Goal: Task Accomplishment & Management: Manage account settings

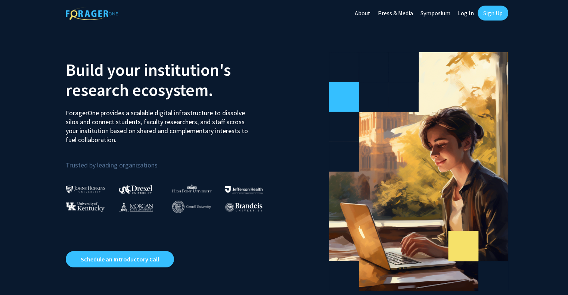
click at [469, 15] on link "Log In" at bounding box center [466, 13] width 24 height 26
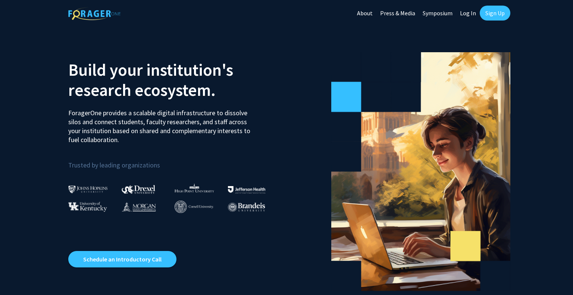
select select
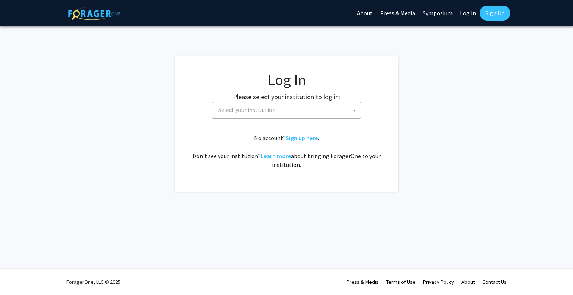
click at [299, 115] on span "Select your institution" at bounding box center [288, 109] width 146 height 15
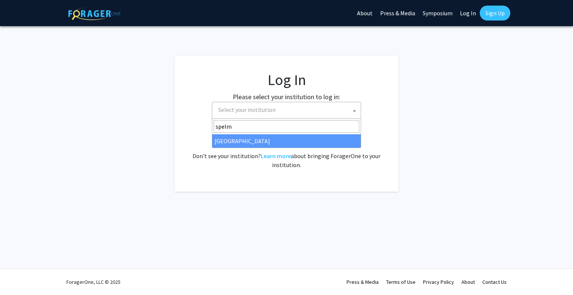
type input "spelm"
select select "4"
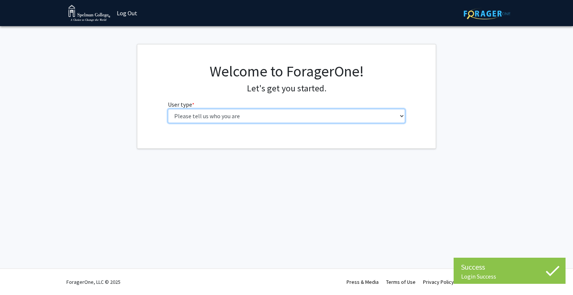
click at [312, 120] on select "Please tell us who you are Undergraduate Student Master's Student Doctoral Cand…" at bounding box center [287, 116] width 238 height 14
select select "1: undergrad"
click at [168, 109] on select "Please tell us who you are Undergraduate Student Master's Student Doctoral Cand…" at bounding box center [287, 116] width 238 height 14
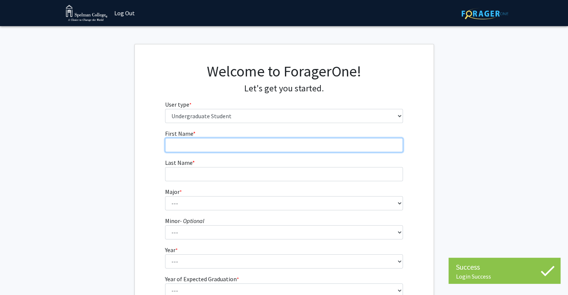
click at [243, 145] on input "First Name * required" at bounding box center [284, 145] width 238 height 14
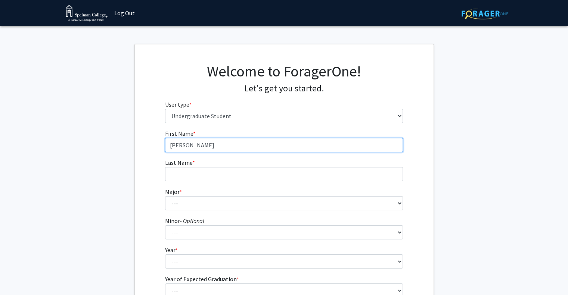
type input "[PERSON_NAME]"
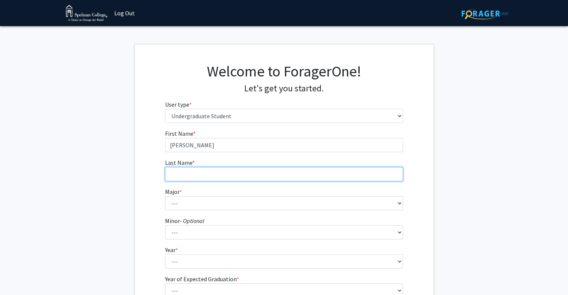
click at [237, 173] on input "Last Name * required" at bounding box center [284, 174] width 238 height 14
type input "Manon"
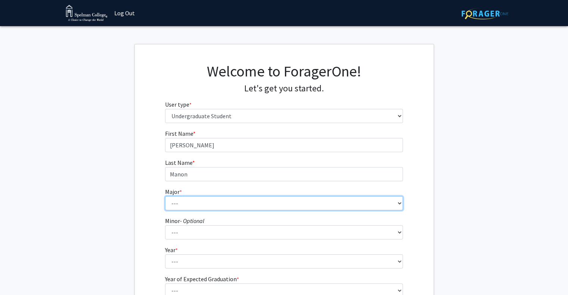
click at [227, 202] on select "--- Art Art History Biochemistry Biology Chemistry Comparative Women’s Studies …" at bounding box center [284, 203] width 238 height 14
select select "7: 253"
click at [165, 196] on select "--- Art Art History Biochemistry Biology Chemistry Comparative Women’s Studies …" at bounding box center [284, 203] width 238 height 14
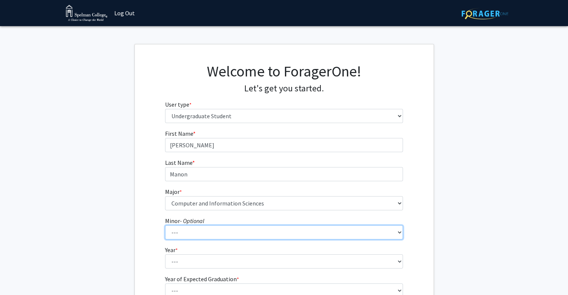
click at [195, 239] on select "--- African Diaspora Studies Anthropology Art History Asian Studies Biochemistr…" at bounding box center [284, 233] width 238 height 14
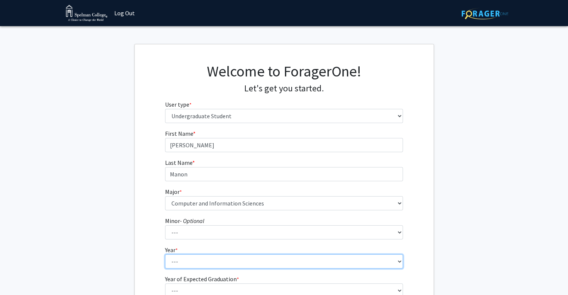
click at [188, 259] on select "--- First-year Sophomore Junior Senior Postbaccalaureate Certificate" at bounding box center [284, 262] width 238 height 14
select select "3: junior"
click at [165, 255] on select "--- First-year Sophomore Junior Senior Postbaccalaureate Certificate" at bounding box center [284, 262] width 238 height 14
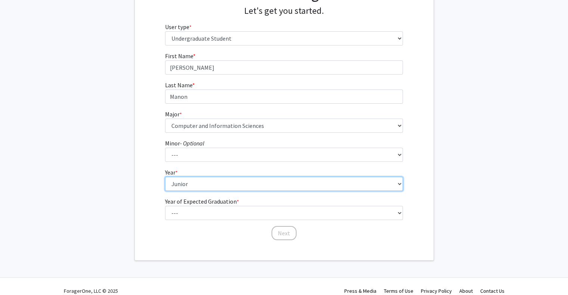
scroll to position [86, 0]
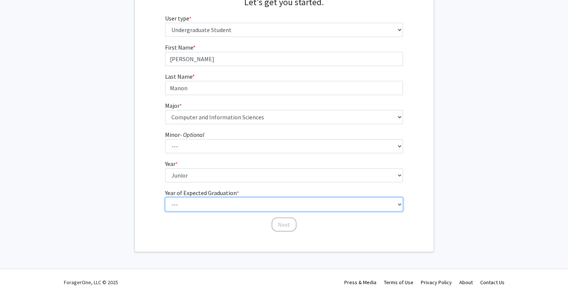
click at [208, 205] on select "--- 2025 2026 2027 2028 2029 2030 2031 2032 2033 2034" at bounding box center [284, 205] width 238 height 14
select select "3: 2027"
click at [165, 198] on select "--- 2025 2026 2027 2028 2029 2030 2031 2032 2033 2034" at bounding box center [284, 205] width 238 height 14
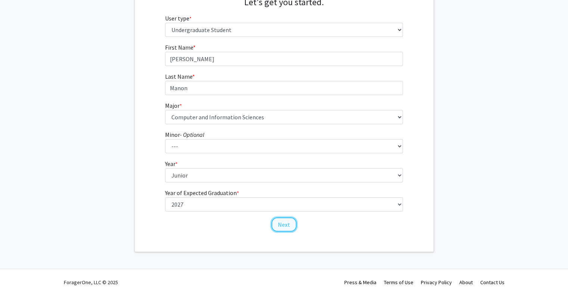
click at [284, 227] on button "Next" at bounding box center [283, 225] width 25 height 14
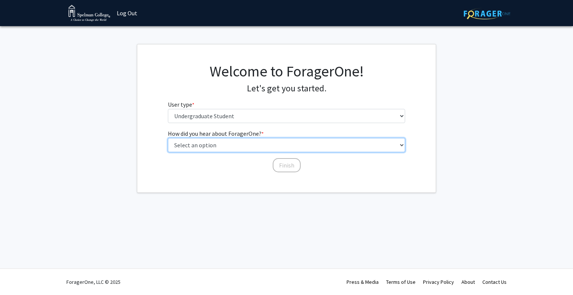
click at [224, 150] on select "Select an option Peer/student recommendation Faculty/staff recommendation Unive…" at bounding box center [287, 145] width 238 height 14
select select "2: faculty_recommendation"
click at [168, 138] on select "Select an option Peer/student recommendation Faculty/staff recommendation Unive…" at bounding box center [287, 145] width 238 height 14
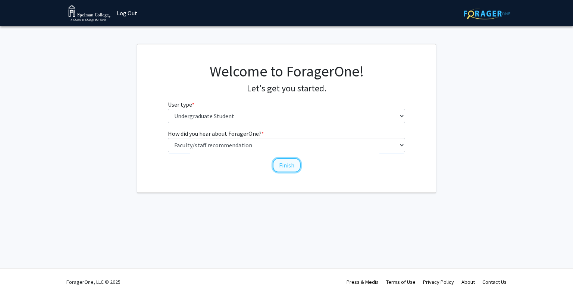
click at [285, 164] on button "Finish" at bounding box center [287, 165] width 28 height 14
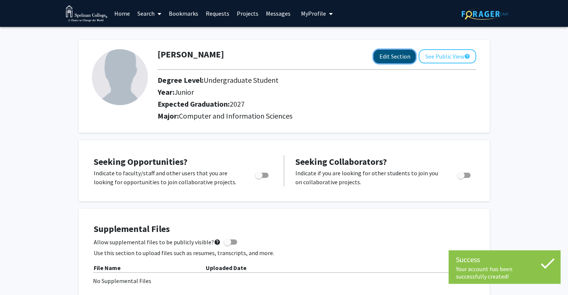
click at [396, 57] on button "Edit Section" at bounding box center [394, 57] width 42 height 14
select select "junior"
select select "2027"
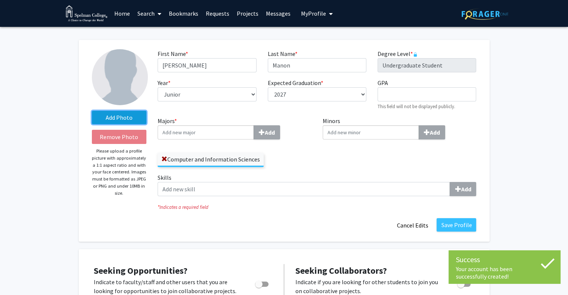
click at [117, 117] on label "Add Photo" at bounding box center [119, 117] width 55 height 13
click at [0, 0] on input "Add Photo" at bounding box center [0, 0] width 0 height 0
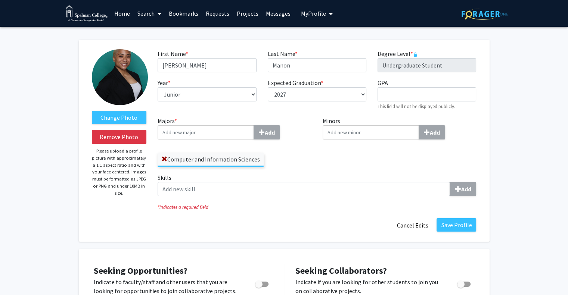
click at [128, 96] on img at bounding box center [120, 77] width 56 height 56
click at [131, 85] on img at bounding box center [120, 77] width 56 height 56
click at [128, 116] on label "Change Photo" at bounding box center [119, 117] width 55 height 13
click at [0, 0] on input "Change Photo" at bounding box center [0, 0] width 0 height 0
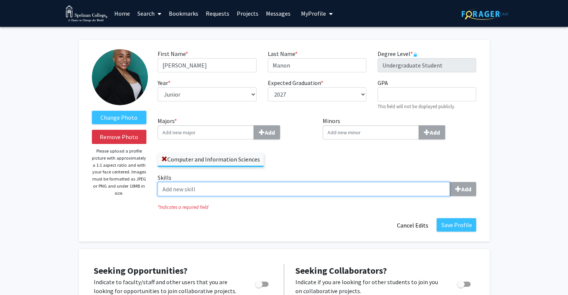
click at [236, 185] on input "Skills Add" at bounding box center [304, 189] width 292 height 14
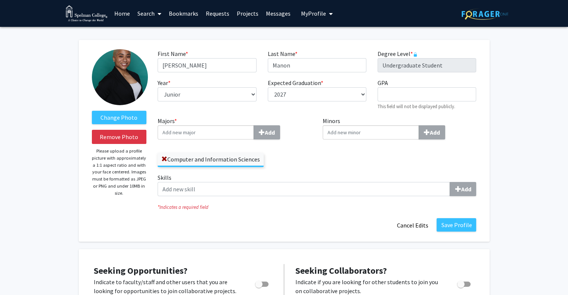
click at [321, 203] on div "* Indicates a required field" at bounding box center [317, 206] width 330 height 9
click at [321, 202] on div "* Indicates a required field" at bounding box center [317, 206] width 330 height 9
click at [344, 179] on label "Skills Add" at bounding box center [317, 184] width 318 height 23
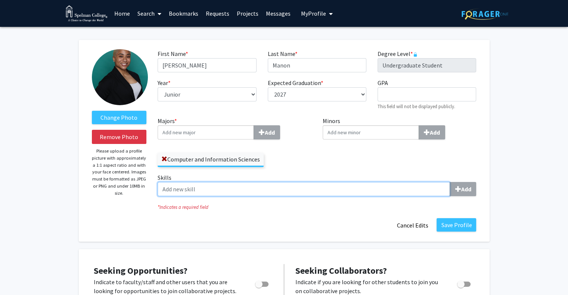
click at [344, 182] on input "Skills Add" at bounding box center [304, 189] width 292 height 14
click at [345, 188] on input "Skills Add" at bounding box center [304, 189] width 292 height 14
click at [398, 187] on input "Skills Add" at bounding box center [304, 189] width 292 height 14
type input "C++"
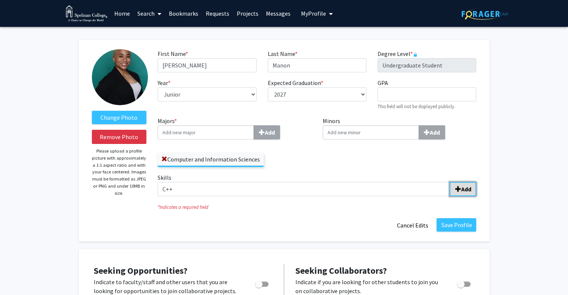
click at [457, 190] on span "submit" at bounding box center [458, 189] width 6 height 6
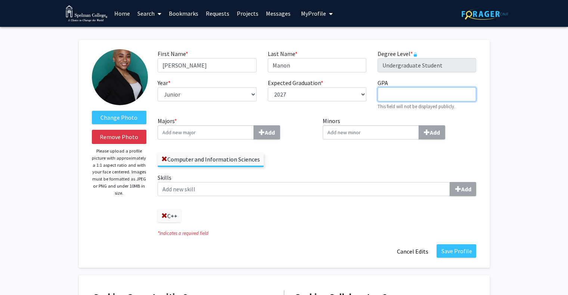
click at [397, 95] on input "GPA required" at bounding box center [426, 94] width 99 height 14
type input "3.58"
click at [335, 110] on div "Expected Graduation * required --- 2018 2019 2020 2021 2022 2023 2024 2025 2026…" at bounding box center [317, 94] width 110 height 32
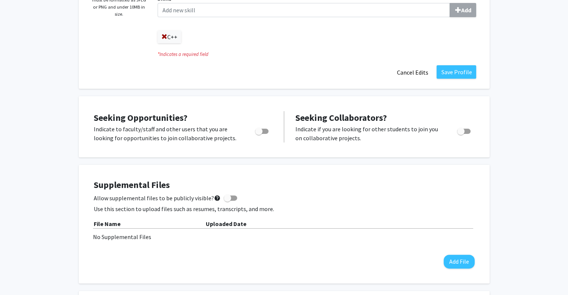
scroll to position [179, 0]
click at [463, 131] on span "Toggle" at bounding box center [460, 131] width 7 height 7
click at [461, 134] on input "Would you like to receive other student requests to work with you?" at bounding box center [460, 134] width 0 height 0
checkbox input "true"
click at [259, 133] on span "Toggle" at bounding box center [258, 131] width 7 height 7
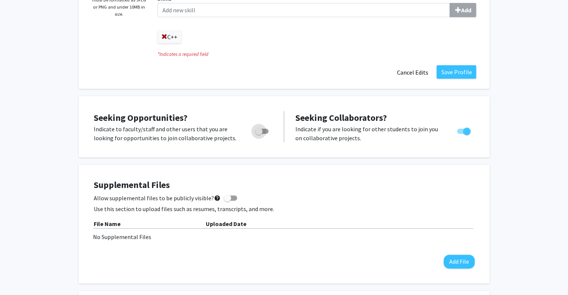
click at [259, 134] on input "Are you actively seeking opportunities?" at bounding box center [258, 134] width 0 height 0
checkbox input "true"
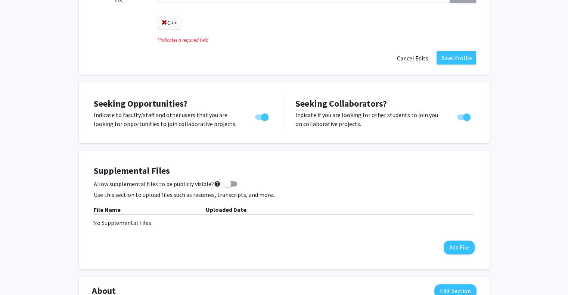
click at [224, 186] on span at bounding box center [227, 183] width 7 height 7
click at [227, 187] on input "Allow supplemental files to be publicly visible? help" at bounding box center [227, 187] width 0 height 0
checkbox input "true"
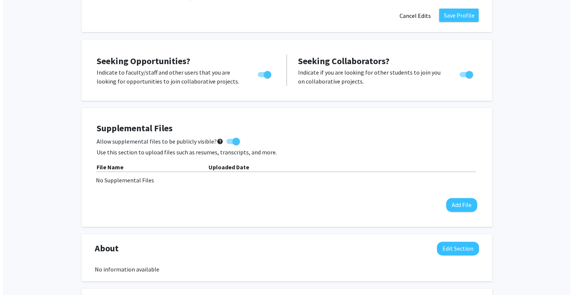
scroll to position [236, 0]
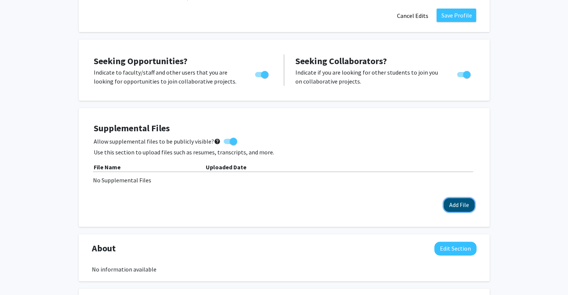
click at [450, 203] on button "Add File" at bounding box center [459, 205] width 31 height 14
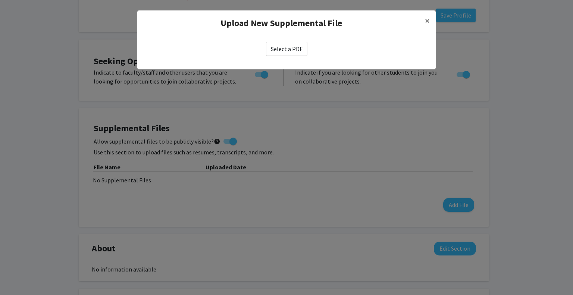
click at [288, 48] on label "Select a PDF" at bounding box center [286, 49] width 41 height 14
click at [0, 0] on input "Select a PDF" at bounding box center [0, 0] width 0 height 0
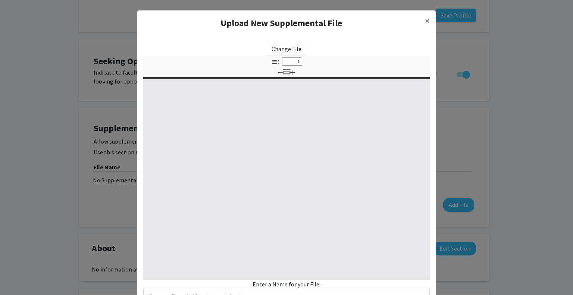
select select "custom"
type input "0"
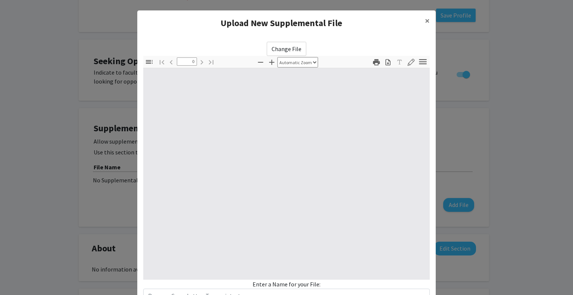
select select "custom"
type input "1"
select select "auto"
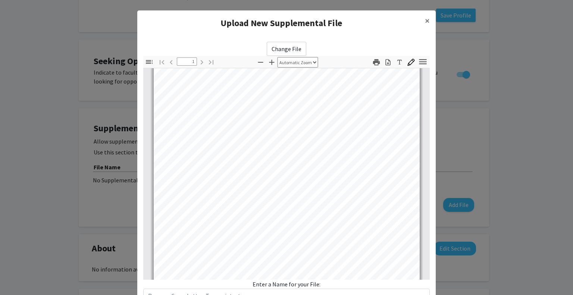
scroll to position [133, 0]
click at [281, 286] on div "Enter a Name for your File:" at bounding box center [286, 291] width 287 height 23
click at [282, 283] on div "Enter a Name for your File:" at bounding box center [286, 291] width 287 height 23
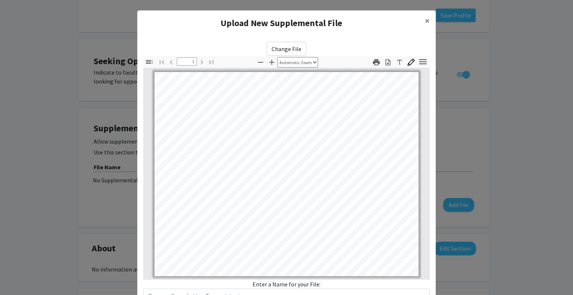
click at [288, 50] on label "Change File" at bounding box center [287, 49] width 40 height 14
click at [0, 0] on input "Change File" at bounding box center [0, 0] width 0 height 0
click at [297, 285] on div "Enter a Name for your File:" at bounding box center [286, 291] width 287 height 23
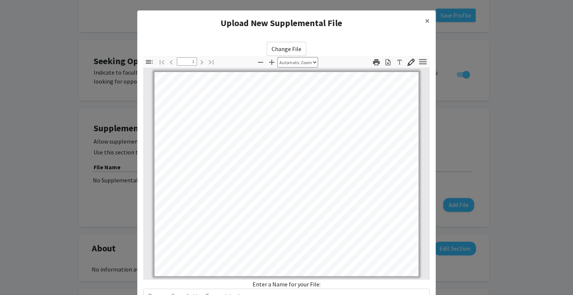
scroll to position [58, 0]
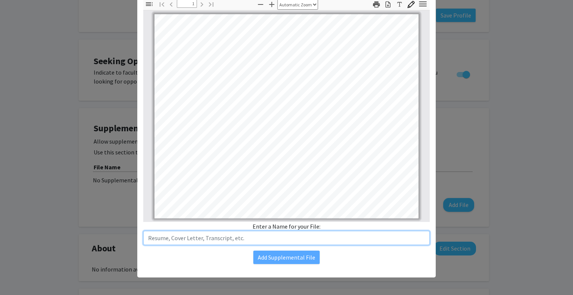
click at [284, 234] on input "text" at bounding box center [286, 238] width 287 height 14
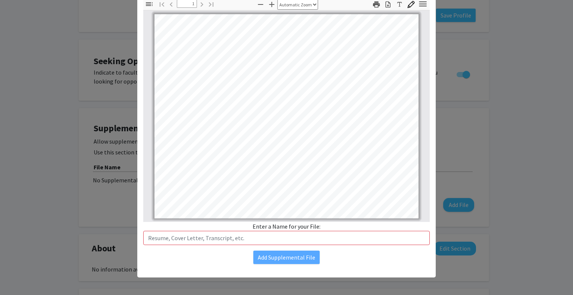
scroll to position [0, 0]
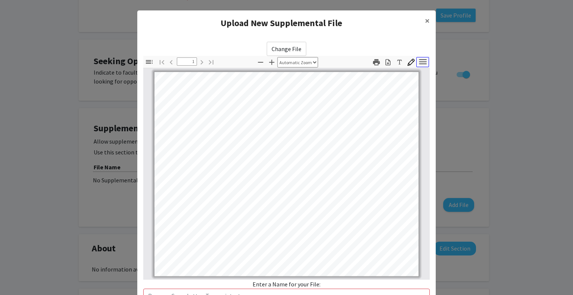
click at [419, 61] on icon "button" at bounding box center [422, 61] width 7 height 5
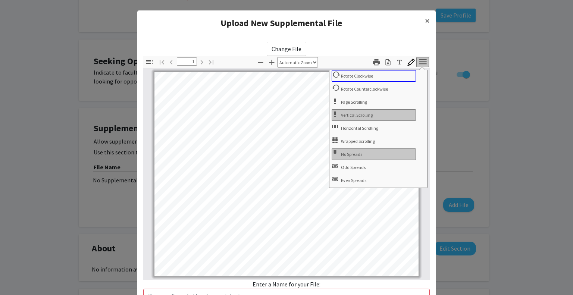
click at [354, 77] on span "Rotate Clockwise" at bounding box center [358, 76] width 34 height 6
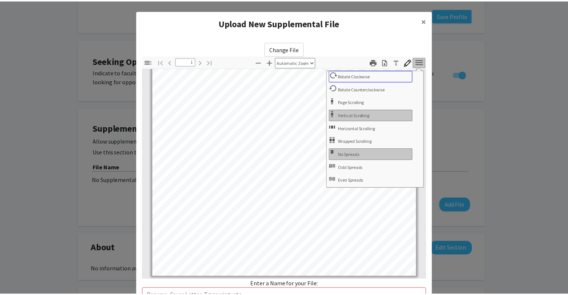
scroll to position [58, 0]
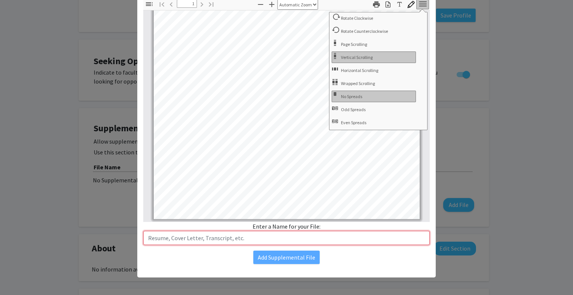
click at [240, 239] on input "text" at bounding box center [286, 238] width 287 height 14
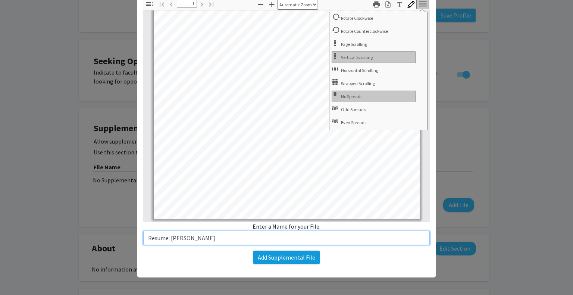
type input "Resume: [PERSON_NAME]"
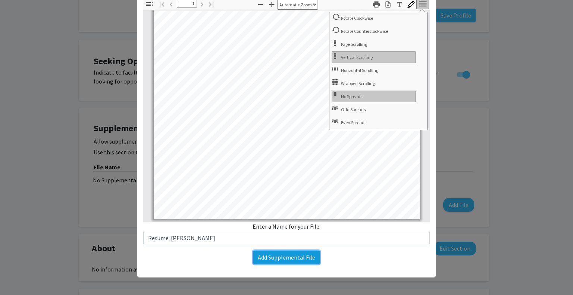
click at [277, 256] on button "Add Supplemental File" at bounding box center [287, 257] width 66 height 13
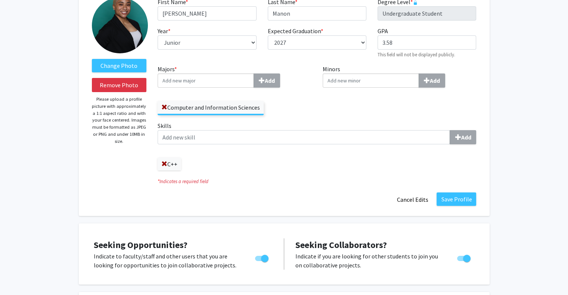
scroll to position [52, 0]
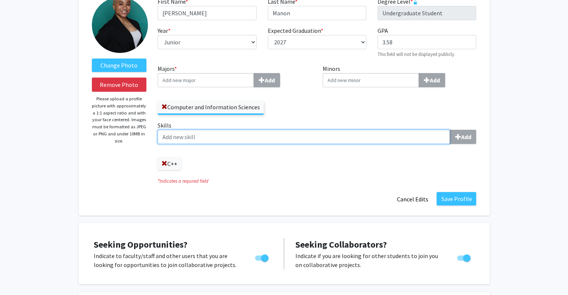
click at [207, 136] on input "Skills Add" at bounding box center [304, 137] width 292 height 14
type input "Python"
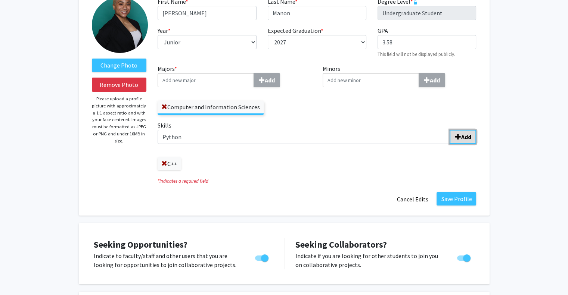
click at [459, 133] on button "Add" at bounding box center [463, 137] width 27 height 14
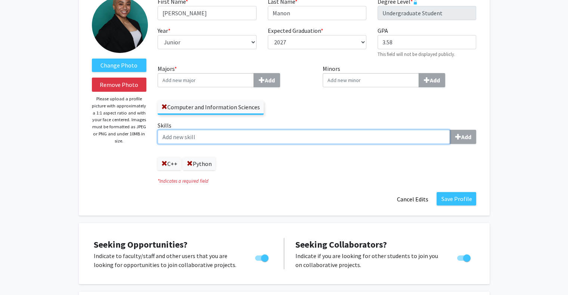
click at [346, 137] on input "Skills Add" at bounding box center [304, 137] width 292 height 14
type input "E"
type input "Leadership"
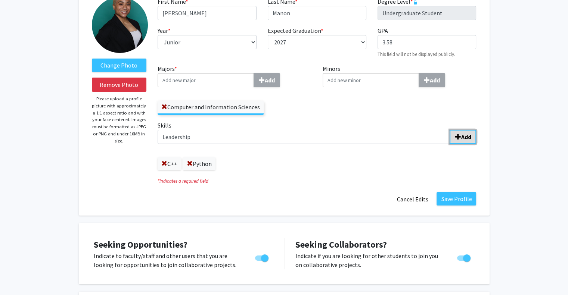
click at [466, 135] on b "Add" at bounding box center [466, 136] width 10 height 7
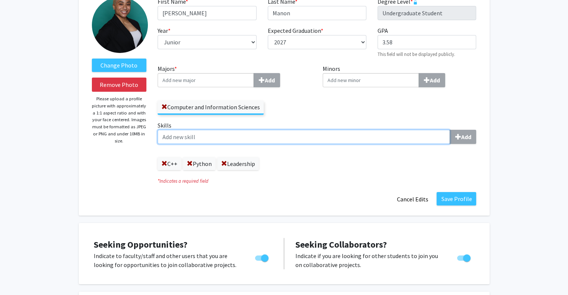
click at [228, 136] on input "Skills Add" at bounding box center [304, 137] width 292 height 14
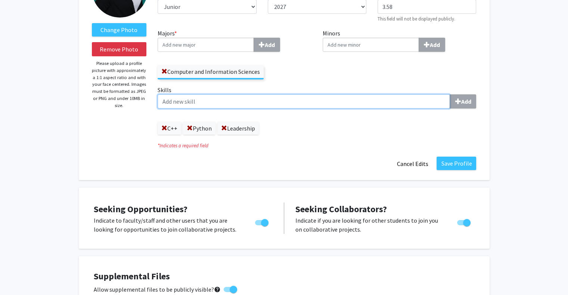
scroll to position [91, 0]
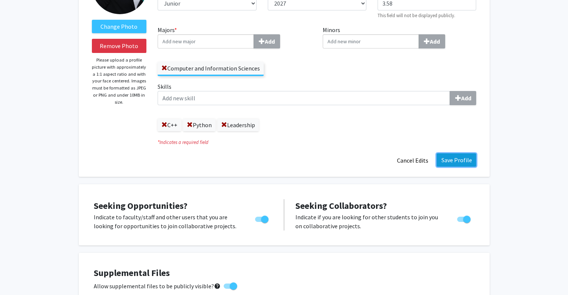
click at [451, 155] on button "Save Profile" at bounding box center [456, 159] width 40 height 13
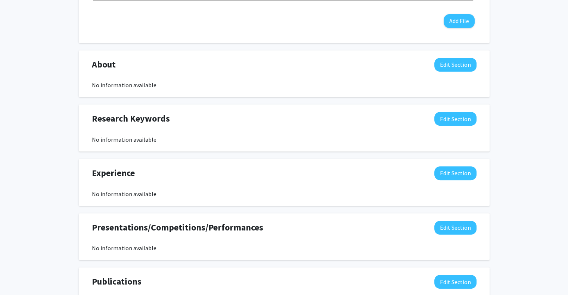
scroll to position [322, 0]
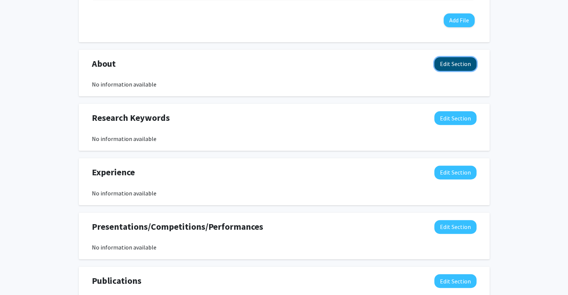
click at [452, 59] on button "Edit Section" at bounding box center [455, 64] width 42 height 14
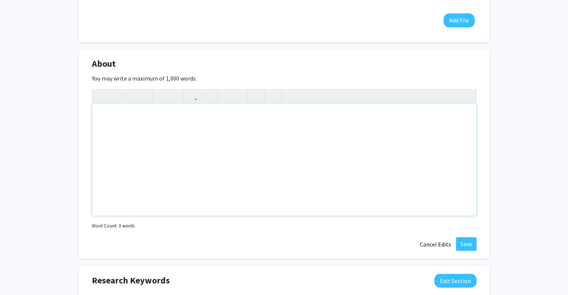
click at [312, 128] on div "Note to users with screen readers: Please deactivate our accessibility plugin f…" at bounding box center [284, 160] width 384 height 112
click at [139, 122] on div "To enrich screen reader interactions, please activate Accessibility in Grammarl…" at bounding box center [284, 160] width 384 height 112
paste div "To enrich screen reader interactions, please activate Accessibility in Grammarl…"
type textarea "<l>Ip d sitame co a elitsedd, E’te incididun utlaboree dol magnaaliqu enima mi …"
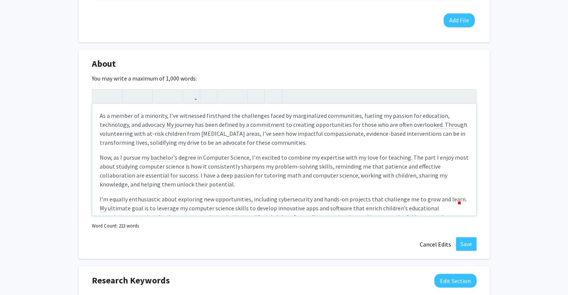
scroll to position [28, 0]
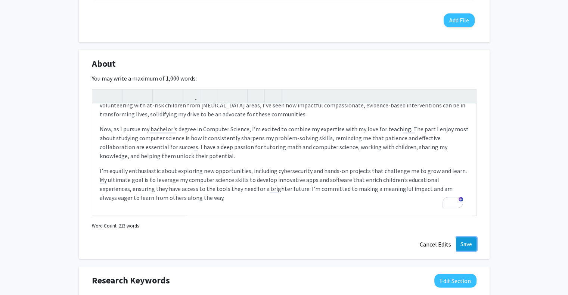
click at [461, 239] on button "Save" at bounding box center [466, 243] width 21 height 13
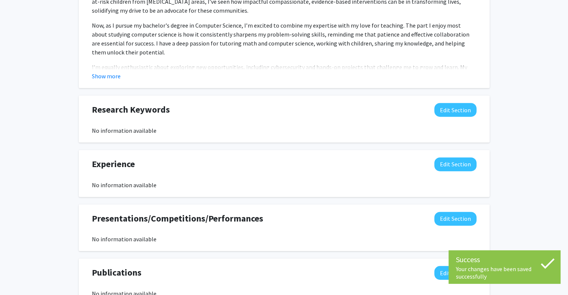
scroll to position [425, 0]
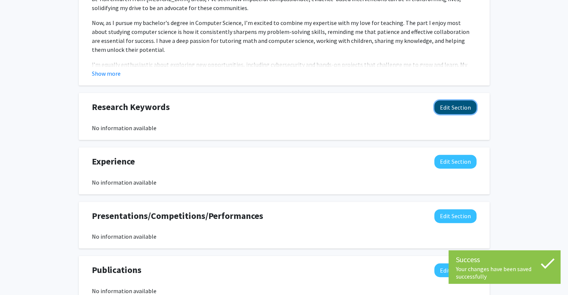
click at [453, 106] on button "Edit Section" at bounding box center [455, 107] width 42 height 14
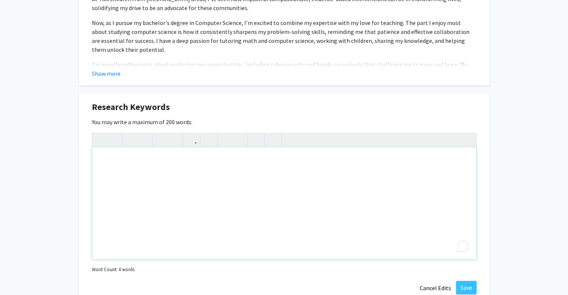
click at [332, 167] on div "To enrich screen reader interactions, please activate Accessibility in Grammarl…" at bounding box center [284, 203] width 384 height 112
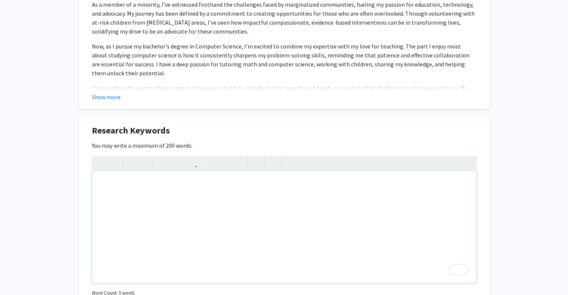
scroll to position [565, 0]
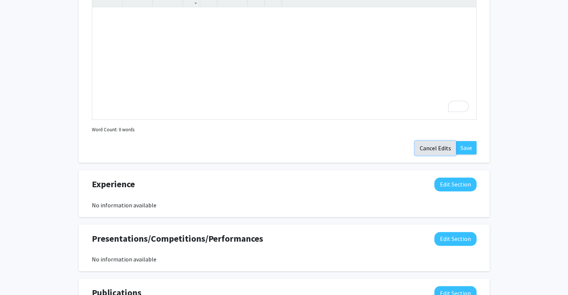
click at [436, 144] on button "Cancel Edits" at bounding box center [435, 148] width 41 height 14
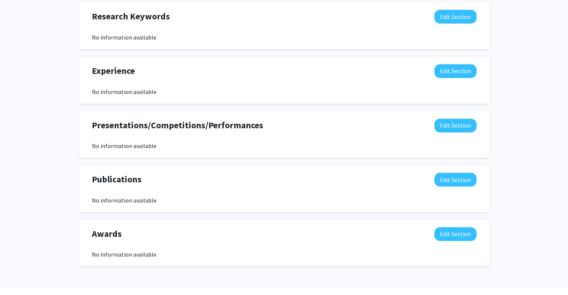
scroll to position [516, 0]
click at [453, 75] on button "Edit Section" at bounding box center [455, 72] width 42 height 14
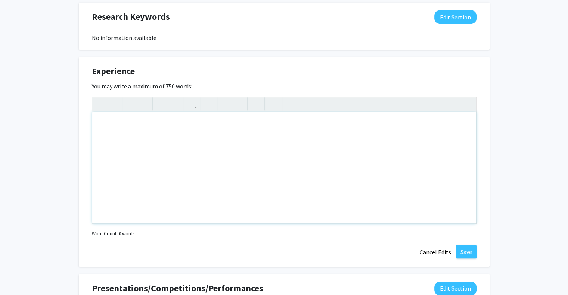
click at [314, 126] on div "Note to users with screen readers: Please deactivate our accessibility plugin f…" at bounding box center [284, 168] width 384 height 112
click at [144, 123] on div "To enrich screen reader interactions, please activate Accessibility in Grammarl…" at bounding box center [284, 168] width 384 height 112
paste div "To enrich screen reader interactions, please activate Accessibility in Grammarl…"
type textarea "<p>Research Assistant - [MEDICAL_DATA] Disparities and Data Privacy [DATE] - Pr…"
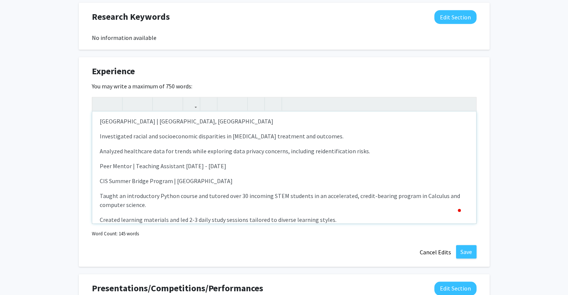
scroll to position [0, 0]
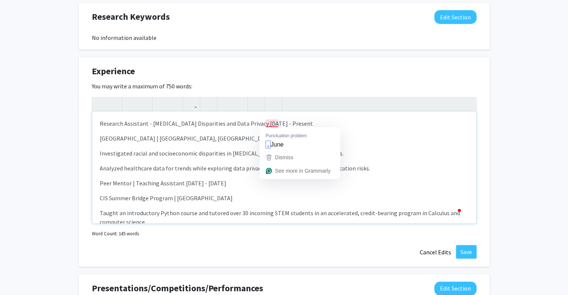
drag, startPoint x: 266, startPoint y: 123, endPoint x: 320, endPoint y: 127, distance: 53.9
click at [320, 127] on p "Research Assistant - [MEDICAL_DATA] Disparities and Data Privacy [DATE] - Prese…" at bounding box center [284, 123] width 369 height 9
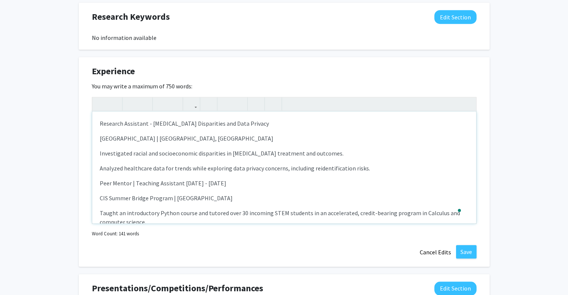
click at [98, 151] on div "Research Assistant - [MEDICAL_DATA] Disparities and Data Privacy [GEOGRAPHIC_DA…" at bounding box center [284, 168] width 384 height 112
click at [98, 168] on div "Research Assistant - [MEDICAL_DATA] Disparities and Data Privacy [GEOGRAPHIC_DA…" at bounding box center [284, 168] width 384 height 112
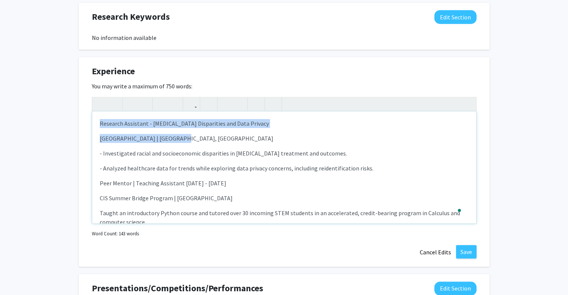
drag, startPoint x: 99, startPoint y: 123, endPoint x: 277, endPoint y: 130, distance: 178.6
click at [277, 130] on div "Research Assistant - [MEDICAL_DATA] Disparities and Data Privacy [GEOGRAPHIC_DA…" at bounding box center [284, 168] width 384 height 112
click at [128, 103] on icon "button" at bounding box center [131, 104] width 6 height 12
click at [183, 138] on p "[GEOGRAPHIC_DATA] | [GEOGRAPHIC_DATA], [GEOGRAPHIC_DATA]" at bounding box center [284, 138] width 369 height 9
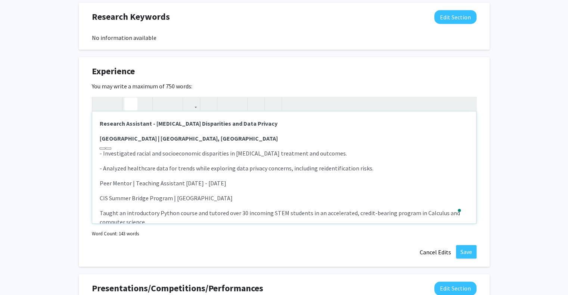
scroll to position [46, 0]
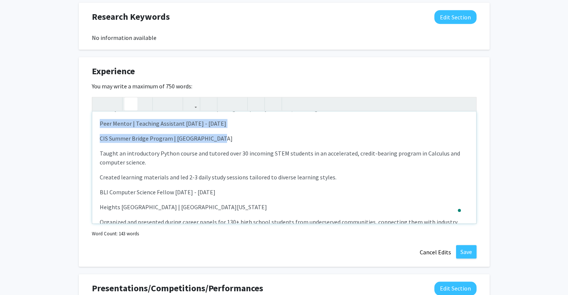
drag, startPoint x: 99, startPoint y: 121, endPoint x: 250, endPoint y: 137, distance: 152.1
click at [250, 137] on div "Research Assistant - [MEDICAL_DATA] Disparities and Data Privacy [GEOGRAPHIC_DA…" at bounding box center [284, 168] width 384 height 112
click at [128, 100] on icon "button" at bounding box center [131, 104] width 6 height 12
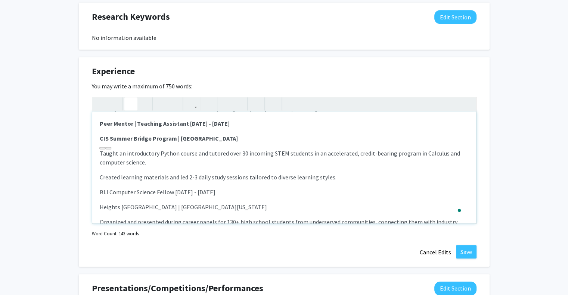
click at [99, 154] on div "Research Assistant - [MEDICAL_DATA] Disparities and Data Privacy [GEOGRAPHIC_DA…" at bounding box center [284, 168] width 384 height 112
click at [100, 175] on p "Created learning materials and led 2-3 daily study sessions tailored to diverse…" at bounding box center [284, 177] width 369 height 9
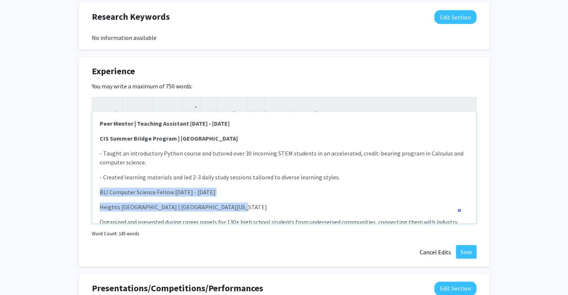
drag, startPoint x: 99, startPoint y: 189, endPoint x: 234, endPoint y: 201, distance: 136.1
click at [234, 201] on div "Research Assistant - [MEDICAL_DATA] Disparities and Data Privacy [GEOGRAPHIC_DA…" at bounding box center [284, 168] width 384 height 112
click at [125, 106] on button "button" at bounding box center [130, 103] width 13 height 13
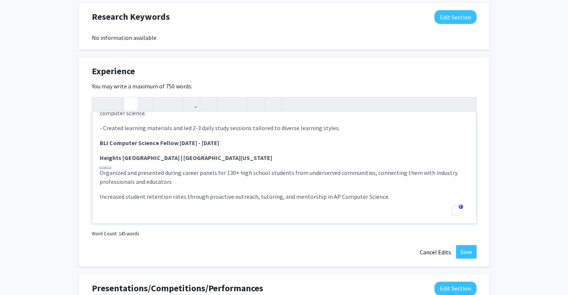
click at [99, 173] on div "Research Assistant - [MEDICAL_DATA] Disparities and Data Privacy [GEOGRAPHIC_DA…" at bounding box center [284, 168] width 384 height 112
click at [100, 197] on p "Increased student retention rates through proactive outreach, tutoring, and men…" at bounding box center [284, 196] width 369 height 9
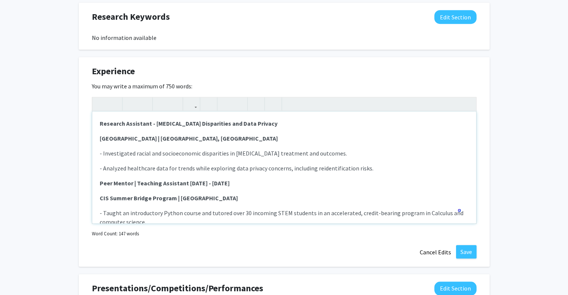
click at [285, 124] on p "Research Assistant - [MEDICAL_DATA] Disparities and Data Privacy" at bounding box center [284, 123] width 369 height 9
drag, startPoint x: 186, startPoint y: 182, endPoint x: 245, endPoint y: 184, distance: 59.4
click at [245, 184] on p "Peer Mentor | Teaching Assistant [DATE] - [DATE]" at bounding box center [284, 183] width 369 height 9
click at [142, 101] on icon "button" at bounding box center [144, 104] width 6 height 12
click at [128, 103] on icon "button" at bounding box center [131, 104] width 6 height 12
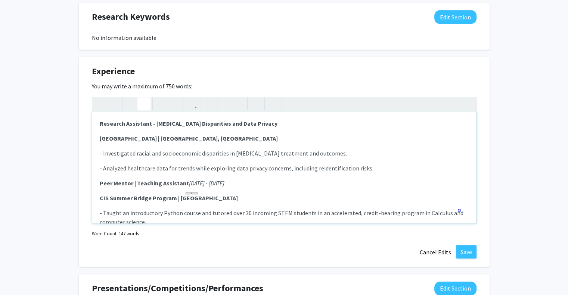
click at [266, 179] on p "Peer Mentor | Teaching Assistant [DATE] - [DATE]" at bounding box center [284, 183] width 369 height 9
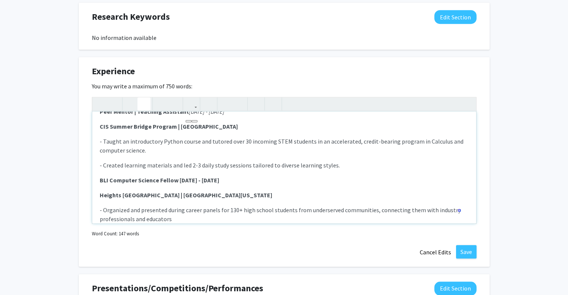
drag, startPoint x: 176, startPoint y: 179, endPoint x: 249, endPoint y: 183, distance: 73.3
click at [249, 183] on p "BLI Computer Science Fellow [DATE] - [DATE]" at bounding box center [284, 180] width 369 height 9
click at [128, 98] on use "button" at bounding box center [128, 98] width 0 height 0
click at [142, 103] on icon "button" at bounding box center [144, 104] width 6 height 12
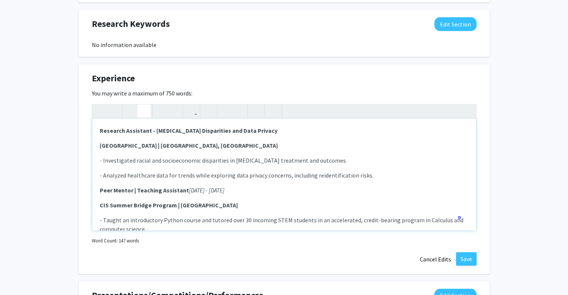
click at [287, 133] on p "Research Assistant - [MEDICAL_DATA] Disparities and Data Privacy" at bounding box center [284, 130] width 369 height 9
click at [303, 134] on p "Research Assistant - [MEDICAL_DATA] Disparities and Data Privacy" at bounding box center [284, 130] width 369 height 9
drag, startPoint x: 276, startPoint y: 130, endPoint x: 332, endPoint y: 128, distance: 55.7
click at [332, 128] on p "Research Assistant - [MEDICAL_DATA] Disparities and Data Privacy [DATE] - Prese…" at bounding box center [284, 130] width 369 height 9
click at [139, 111] on button "button" at bounding box center [143, 111] width 13 height 13
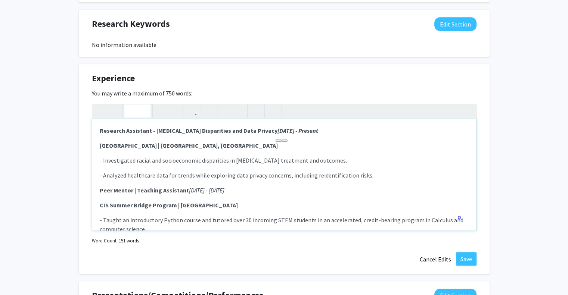
type textarea "<p><strong>Research Assistant - [MEDICAL_DATA] Disparities and Data Privacy </s…"
click at [128, 105] on use "button" at bounding box center [128, 105] width 0 height 0
click at [218, 148] on p "[GEOGRAPHIC_DATA] | [GEOGRAPHIC_DATA], [GEOGRAPHIC_DATA]" at bounding box center [284, 145] width 369 height 9
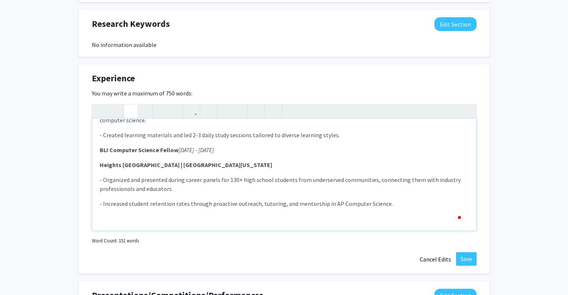
scroll to position [517, 0]
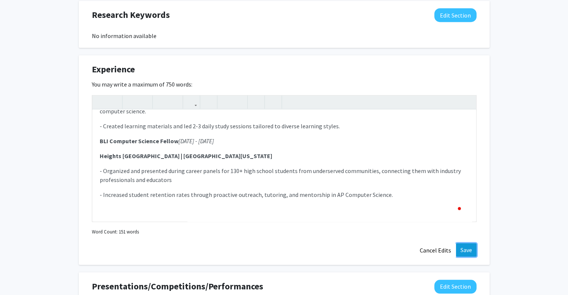
click at [468, 252] on button "Save" at bounding box center [466, 249] width 21 height 13
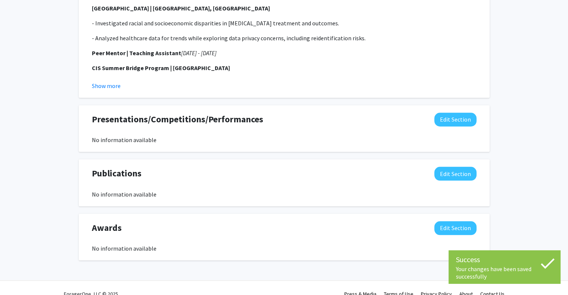
scroll to position [626, 0]
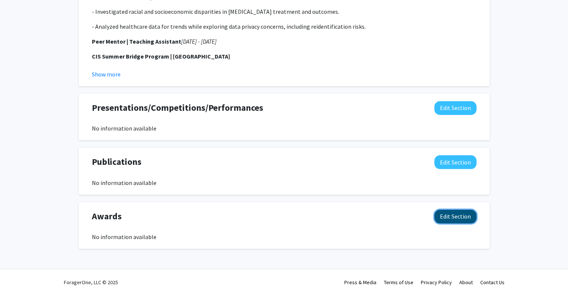
click at [455, 213] on button "Edit Section" at bounding box center [455, 217] width 42 height 14
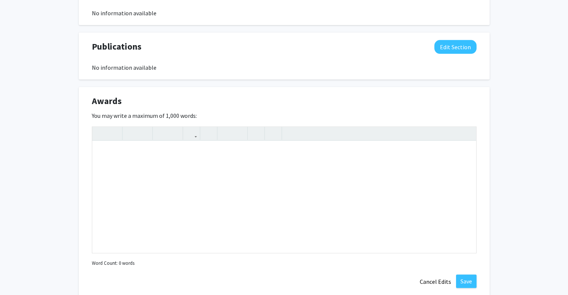
scroll to position [742, 0]
click at [147, 144] on div "Note to users with screen readers: Please deactivate our accessibility plugin f…" at bounding box center [284, 196] width 384 height 112
paste div "To enrich screen reader interactions, please activate Accessibility in Grammarl…"
type textarea "<p>[PERSON_NAME] List | UNCF Toyota Scholar Scholarship | Reboot Scholar Award …"
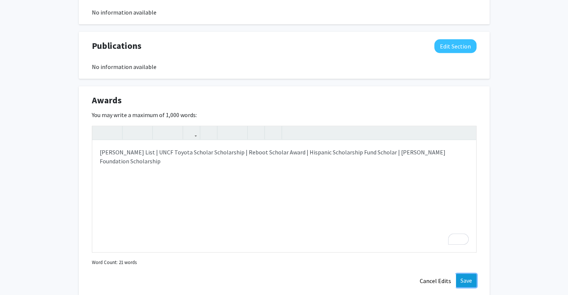
click at [460, 276] on button "Save" at bounding box center [466, 280] width 21 height 13
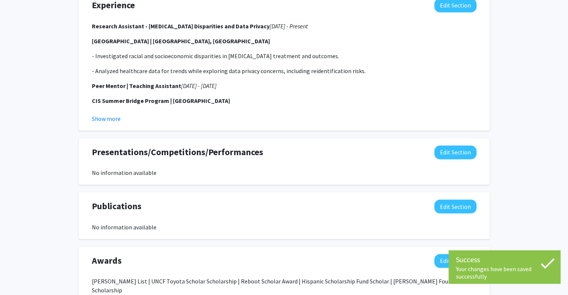
scroll to position [609, 0]
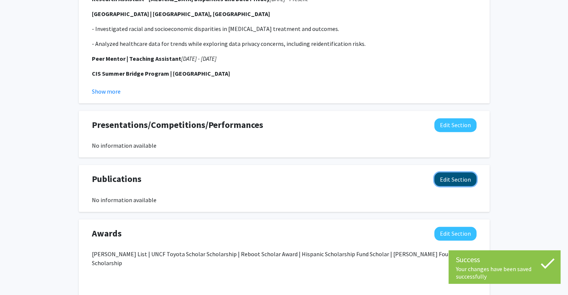
click at [457, 183] on button "Edit Section" at bounding box center [455, 179] width 42 height 14
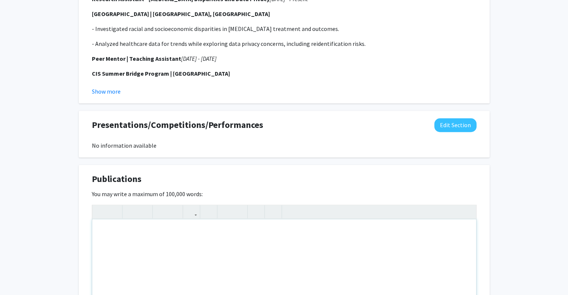
click at [170, 235] on div "Note to users with screen readers: Please deactivate our accessibility plugin f…" at bounding box center [284, 276] width 384 height 112
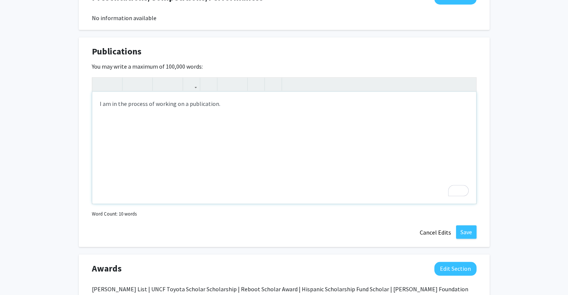
scroll to position [746, 0]
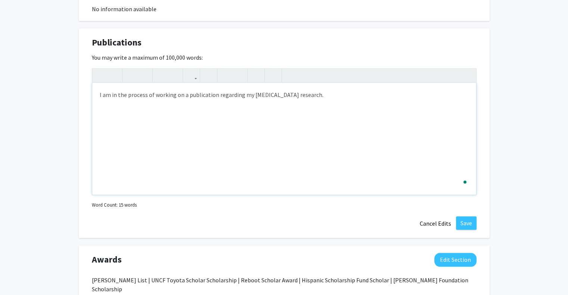
type textarea "I am in the process of working on a publication regarding my [MEDICAL_DATA] res…"
click at [464, 221] on button "Save" at bounding box center [466, 223] width 21 height 13
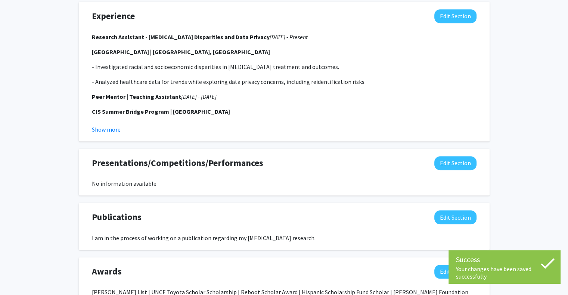
scroll to position [560, 0]
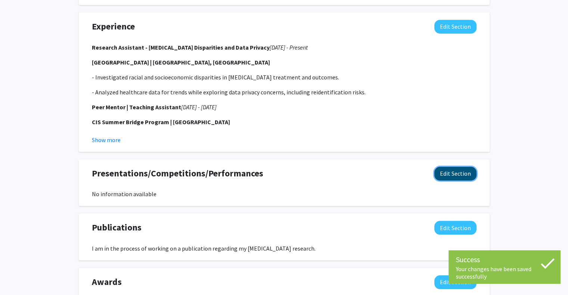
click at [440, 174] on button "Edit Section" at bounding box center [455, 174] width 42 height 14
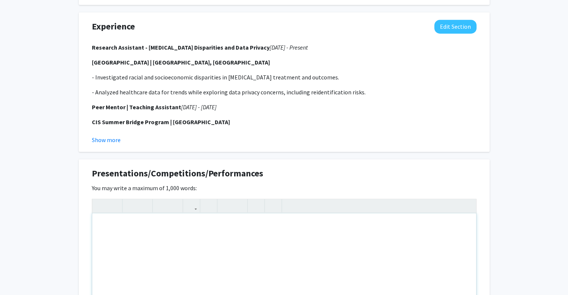
scroll to position [668, 0]
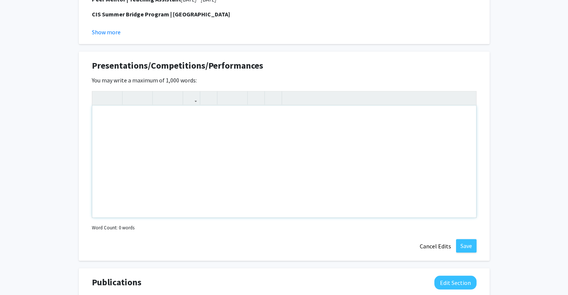
click at [246, 128] on div "Note to users with screen readers: Please deactivate our accessibility plugin f…" at bounding box center [284, 162] width 384 height 112
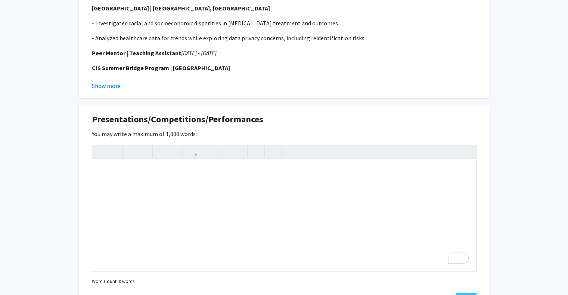
click at [289, 114] on div "Presentations/Competitions/Performances Edit Section" at bounding box center [284, 121] width 396 height 17
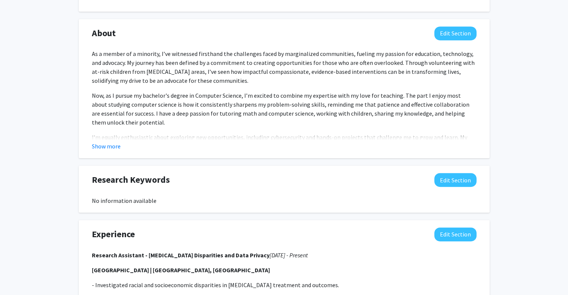
scroll to position [353, 0]
click at [451, 180] on button "Edit Section" at bounding box center [455, 180] width 42 height 14
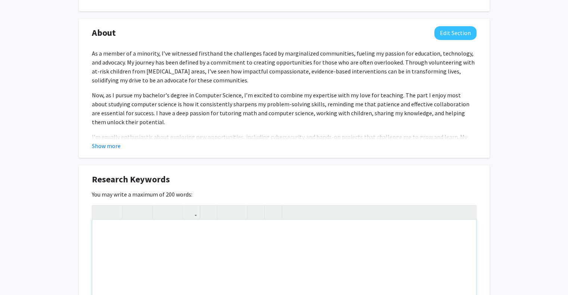
click at [184, 227] on div "To enrich screen reader interactions, please activate Accessibility in Grammarl…" at bounding box center [284, 276] width 384 height 112
click at [96, 231] on div "Child Psychology," at bounding box center [284, 276] width 384 height 112
click at [194, 232] on div "Health Advocay | Child Psychology," at bounding box center [284, 276] width 384 height 112
type textarea "Health Advocay | Child Psychology | Educational | Developmental Psychology&nbsp;"
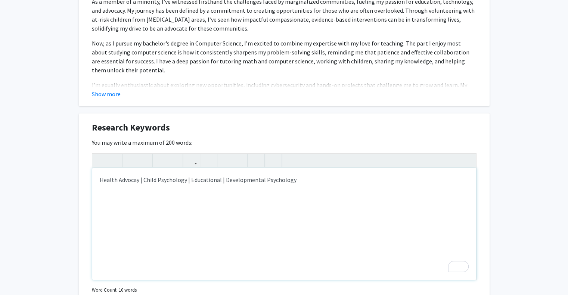
scroll to position [405, 0]
click at [130, 177] on div "Health Advocay | Child Psychology | Educational | Developmental Psychology" at bounding box center [284, 224] width 384 height 112
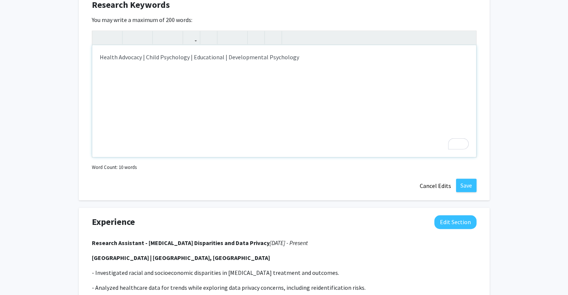
scroll to position [528, 0]
click at [463, 180] on button "Save" at bounding box center [466, 184] width 21 height 13
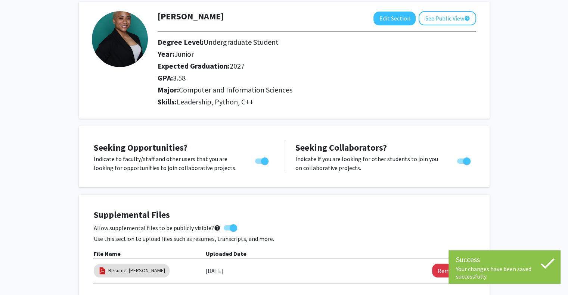
scroll to position [0, 0]
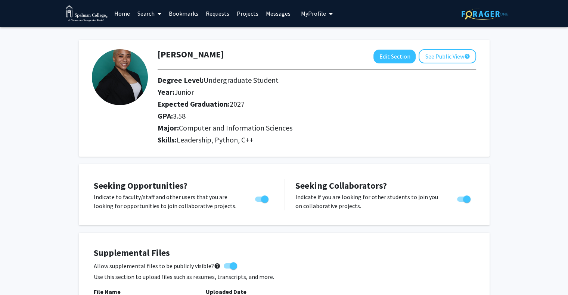
click at [105, 55] on img at bounding box center [120, 77] width 56 height 56
click at [402, 61] on button "Edit Section" at bounding box center [394, 57] width 42 height 14
select select "junior"
select select "2027"
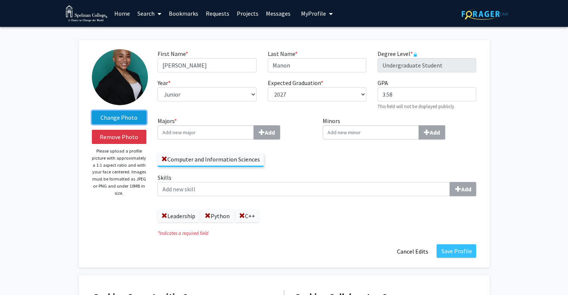
click at [134, 119] on label "Change Photo" at bounding box center [119, 117] width 55 height 13
click at [0, 0] on input "Change Photo" at bounding box center [0, 0] width 0 height 0
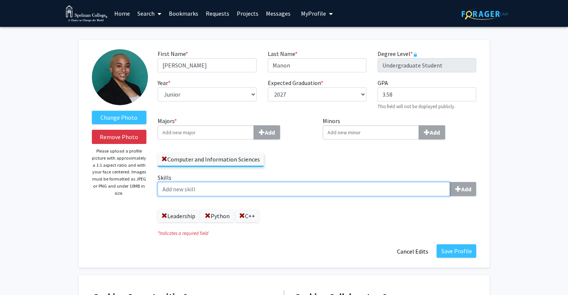
click at [370, 192] on input "Skills Add" at bounding box center [304, 189] width 292 height 14
type input "Educating"
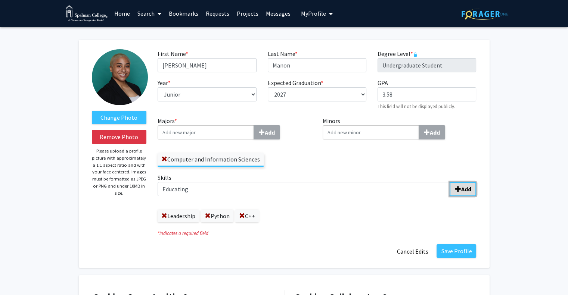
click at [467, 187] on b "Add" at bounding box center [466, 189] width 10 height 7
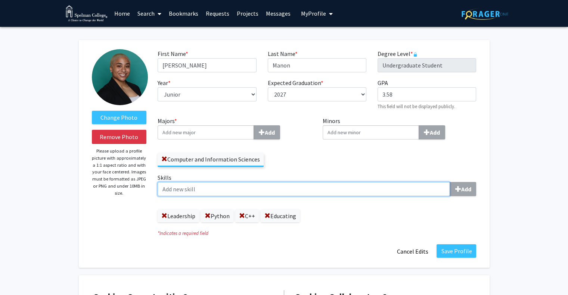
click at [270, 189] on input "Skills Add" at bounding box center [304, 189] width 292 height 14
type input "Collaboration"
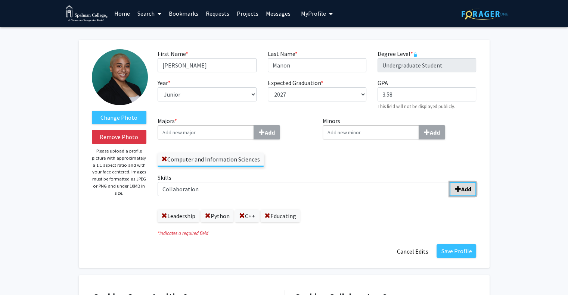
click at [463, 193] on b "Add" at bounding box center [466, 189] width 10 height 7
click at [452, 250] on button "Save Profile" at bounding box center [456, 251] width 40 height 13
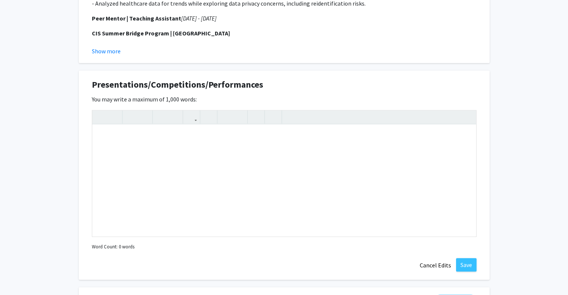
scroll to position [661, 0]
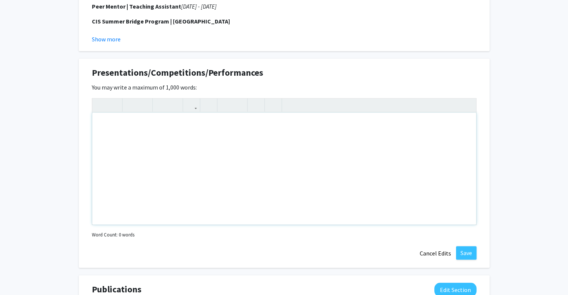
click at [288, 142] on div "Note to users with screen readers: Please deactivate our accessibility plugin f…" at bounding box center [284, 169] width 384 height 112
click at [435, 255] on button "Cancel Edits" at bounding box center [435, 253] width 41 height 14
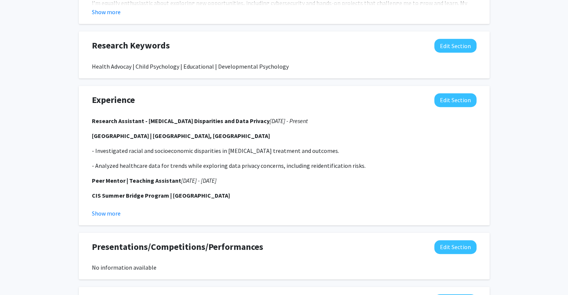
scroll to position [485, 0]
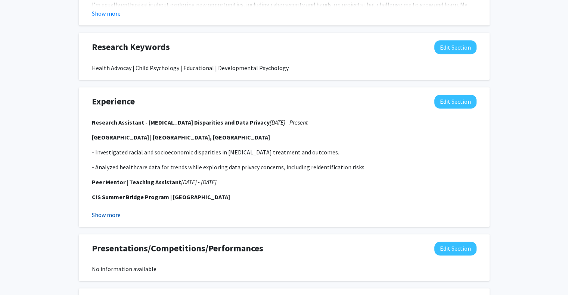
click at [106, 215] on button "Show more" at bounding box center [106, 215] width 29 height 9
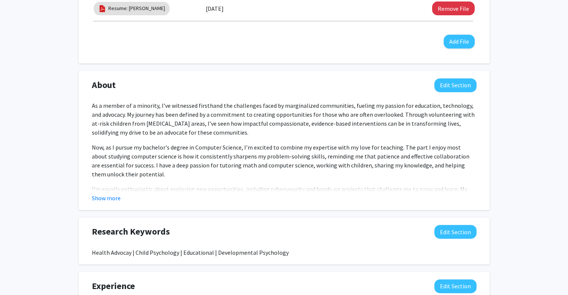
scroll to position [284, 0]
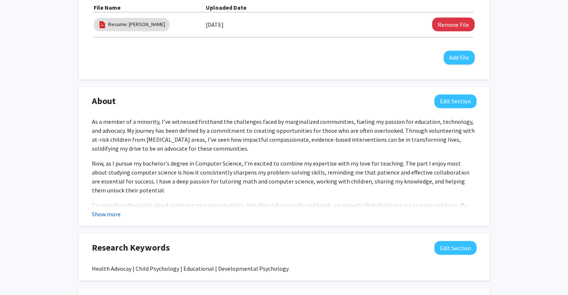
click at [112, 214] on button "Show more" at bounding box center [106, 214] width 29 height 9
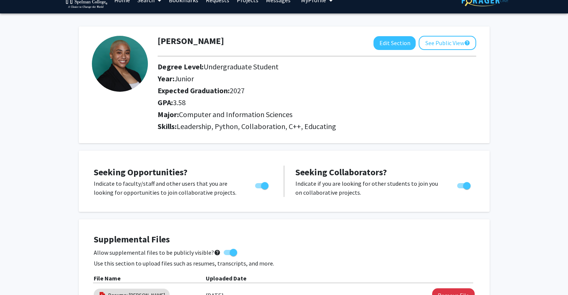
scroll to position [0, 0]
